Goal: Navigation & Orientation: Find specific page/section

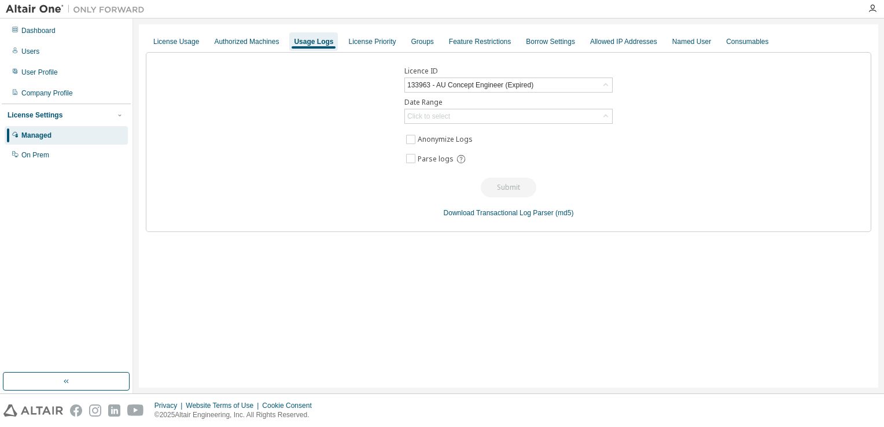
click at [77, 34] on div "Dashboard" at bounding box center [66, 30] width 123 height 19
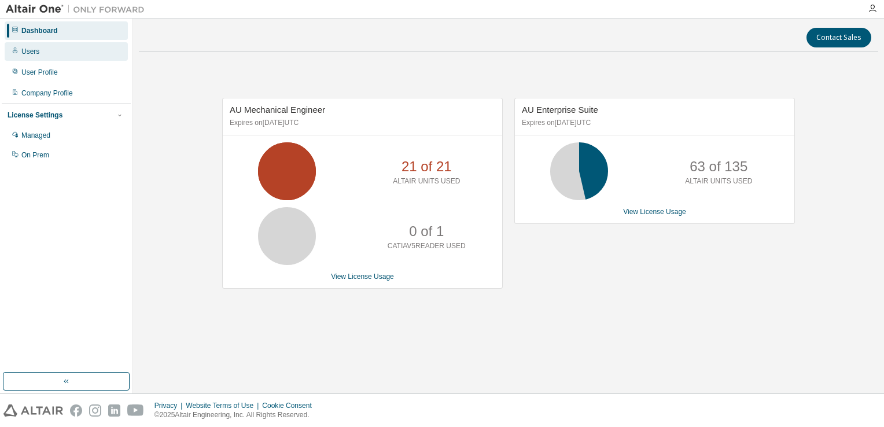
click at [76, 52] on div "Users" at bounding box center [66, 51] width 123 height 19
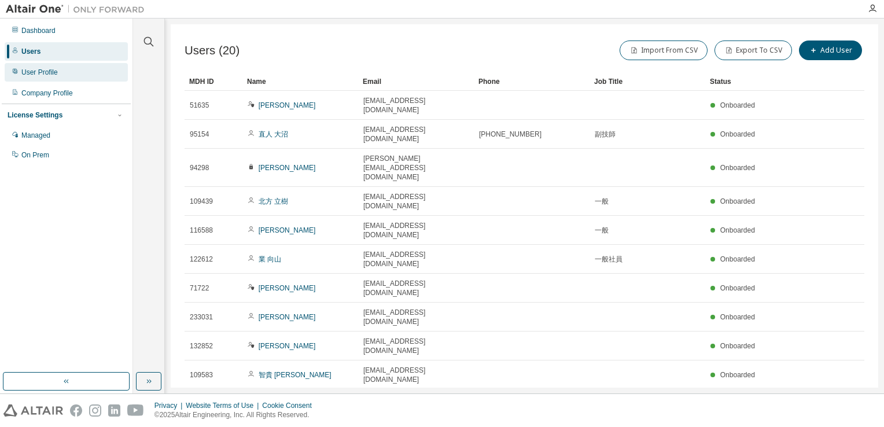
click at [76, 68] on div "User Profile" at bounding box center [66, 72] width 123 height 19
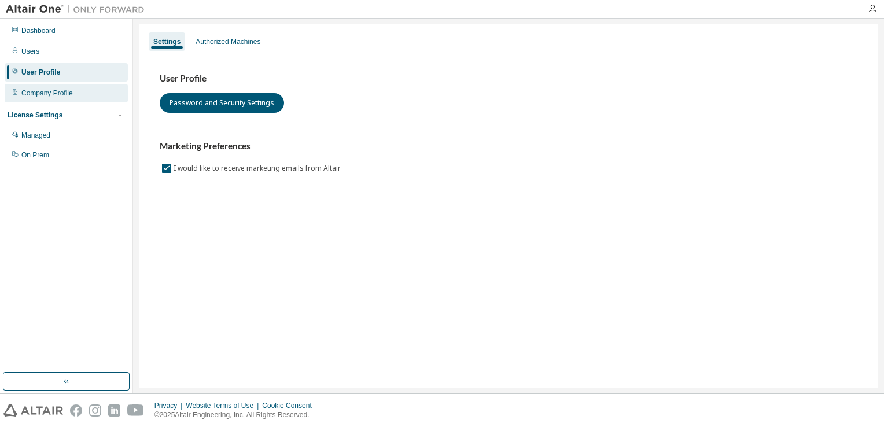
click at [60, 95] on div "Company Profile" at bounding box center [46, 93] width 51 height 9
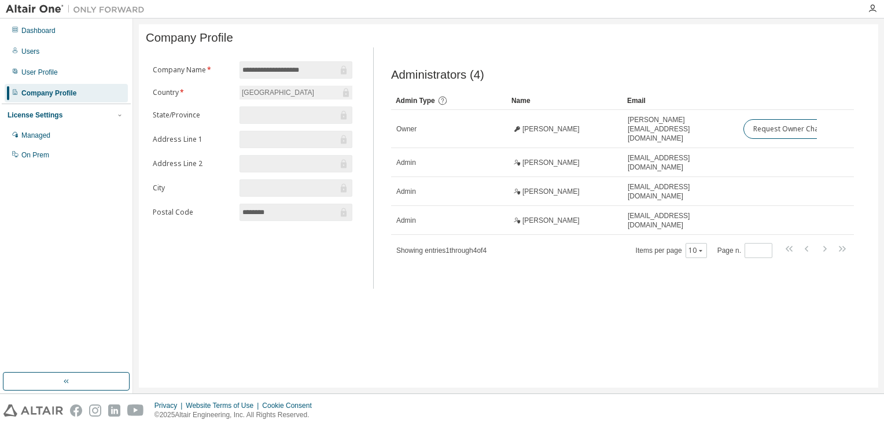
click at [57, 117] on div "License Settings" at bounding box center [35, 115] width 55 height 9
click at [56, 31] on div "Dashboard" at bounding box center [66, 30] width 123 height 19
